Goal: Task Accomplishment & Management: Use online tool/utility

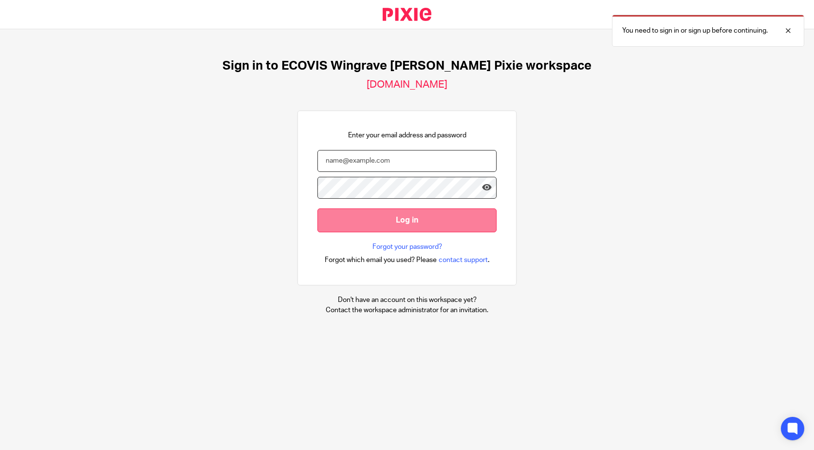
type input "thomas.lambert@ecovis.co.uk"
click at [416, 217] on input "Log in" at bounding box center [406, 220] width 179 height 24
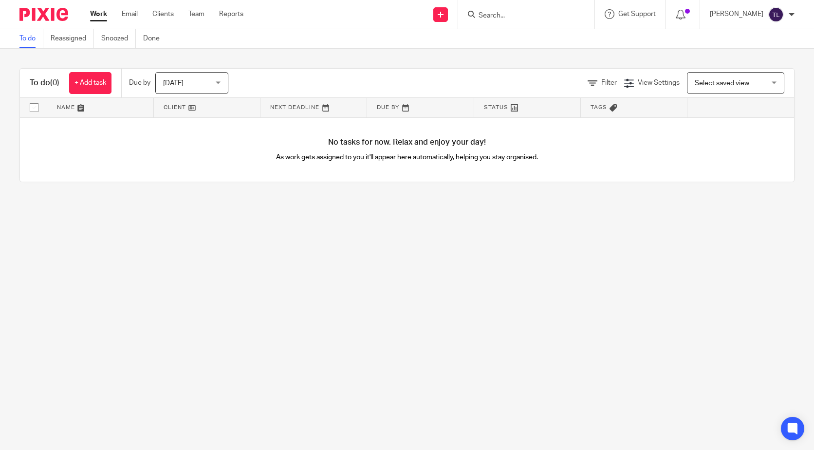
drag, startPoint x: 0, startPoint y: 0, endPoint x: 258, endPoint y: 237, distance: 350.2
click at [258, 237] on main "To do Reassigned Snoozed Done To do (0) + Add task Due by [DATE] [DATE] [DATE] …" at bounding box center [407, 225] width 814 height 450
click at [512, 14] on input "Search" at bounding box center [521, 16] width 88 height 9
click at [492, 230] on main "To do Reassigned Snoozed Done To do (0) + Add task Due by [DATE] [DATE] [DATE] …" at bounding box center [407, 225] width 814 height 450
